Goal: Task Accomplishment & Management: Complete application form

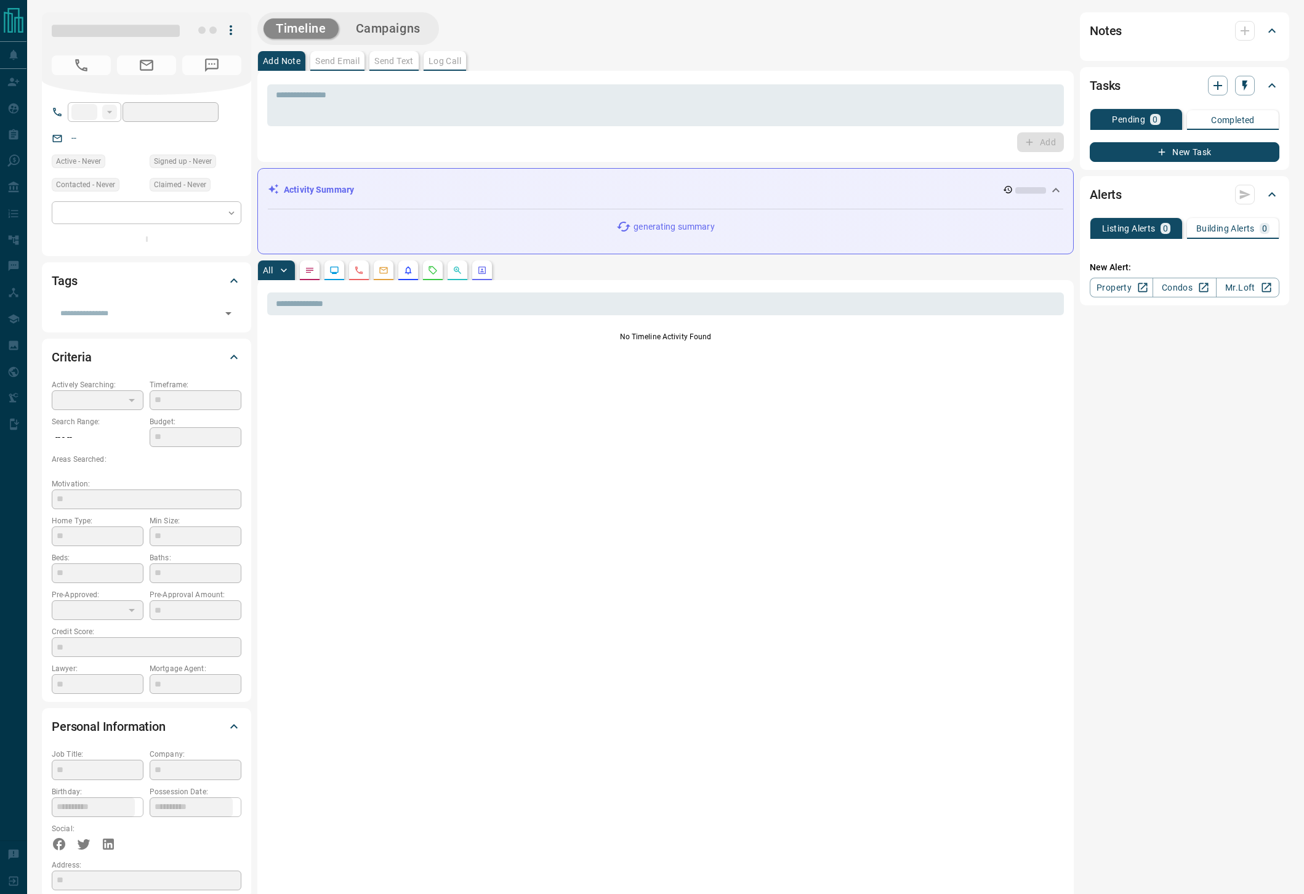
type input "**"
type input "**********"
type input "*******"
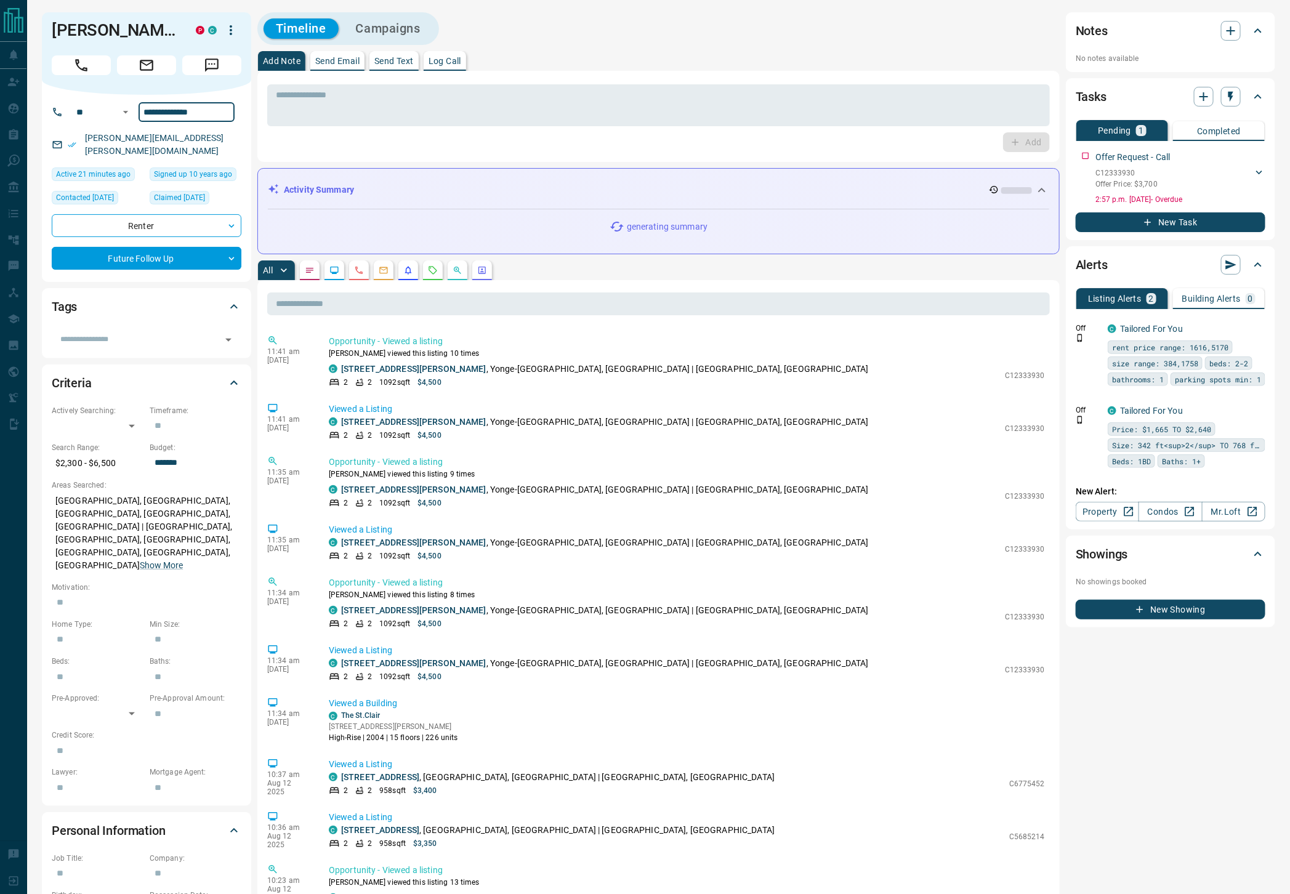
click at [202, 113] on input "**********" at bounding box center [187, 112] width 96 height 20
